Goal: Find specific page/section: Find specific page/section

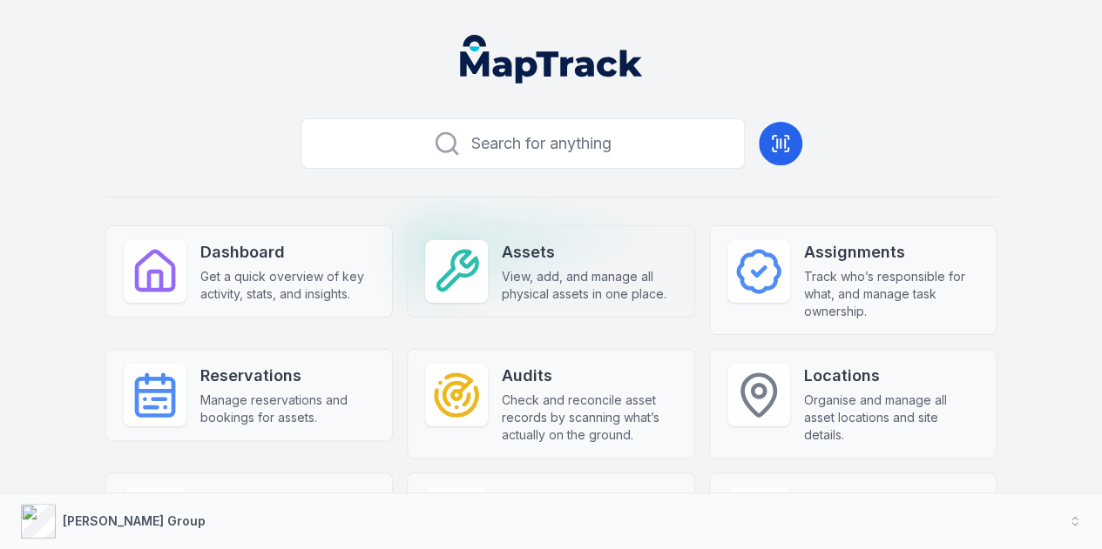
click at [502, 278] on span "View, add, and manage all physical assets in one place." at bounding box center [589, 285] width 175 height 35
